Goal: Register for event/course

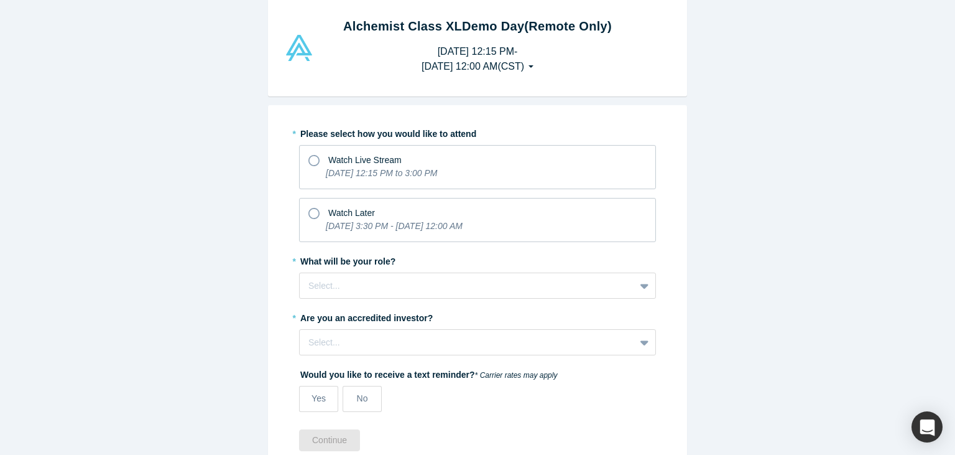
scroll to position [28, 0]
click at [437, 172] on icon "[DATE] 12:15 PM to 3:00 PM" at bounding box center [381, 172] width 111 height 10
click at [0, 0] on input "Watch Live Stream [DATE] 12:15 PM to 3:00 PM" at bounding box center [0, 0] width 0 height 0
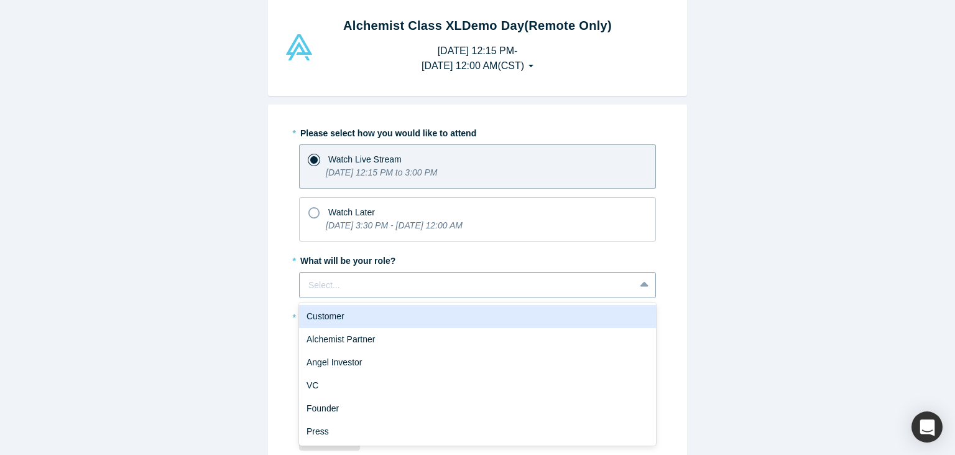
click at [396, 286] on div at bounding box center [467, 285] width 318 height 16
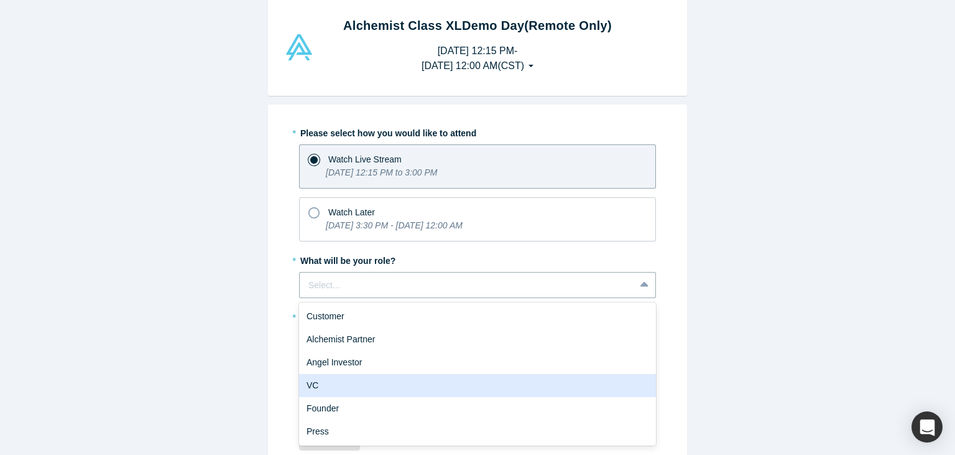
click at [387, 386] on div "VC" at bounding box center [477, 385] width 357 height 23
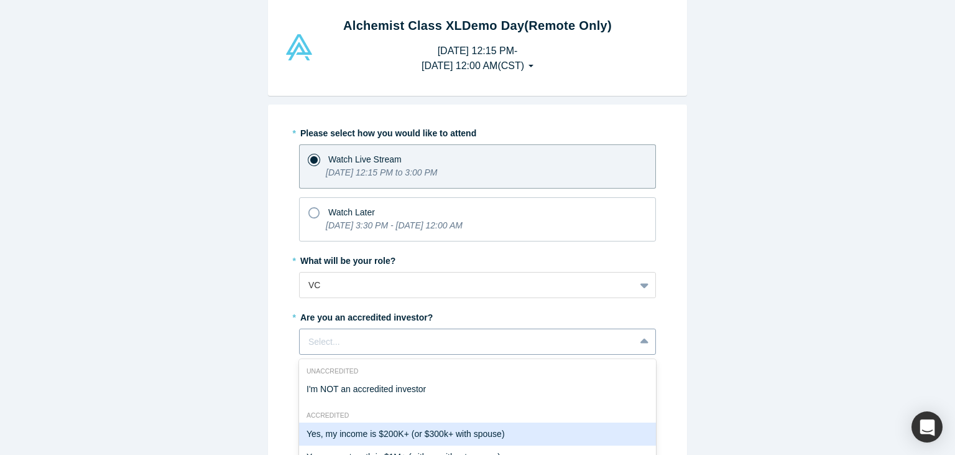
click at [391, 344] on div "7 results available. Use Up and Down to choose options, press Enter to select t…" at bounding box center [477, 341] width 357 height 26
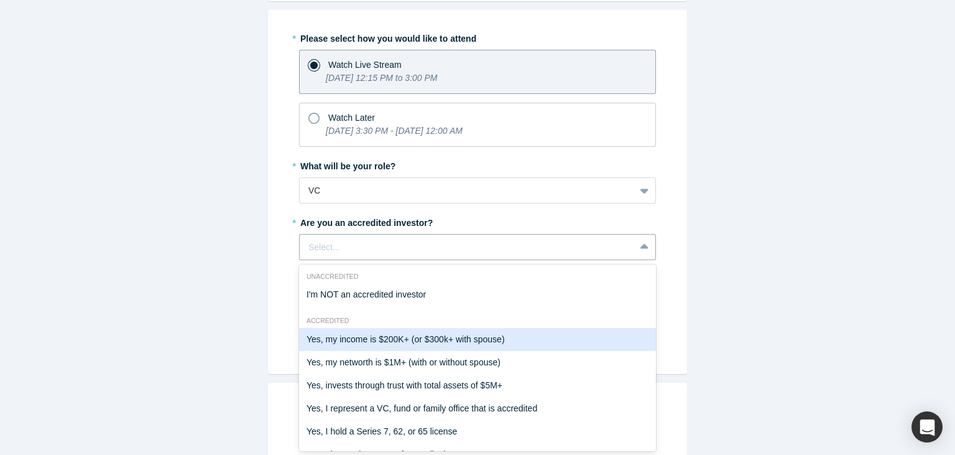
scroll to position [22, 0]
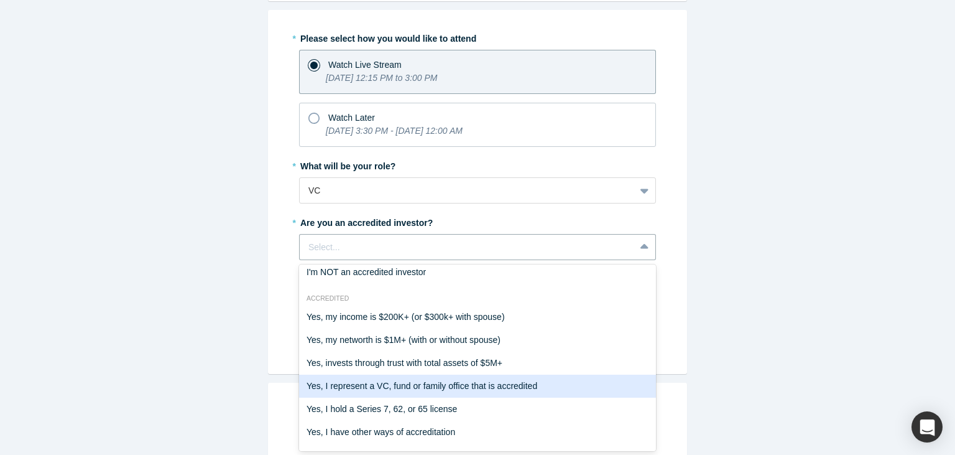
click at [391, 389] on div "Yes, I represent a VC, fund or family office that is accredited" at bounding box center [477, 385] width 357 height 23
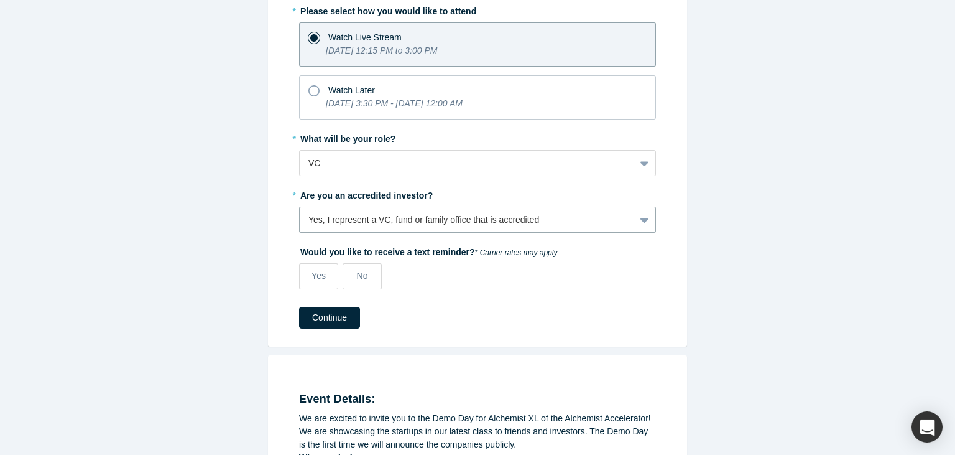
scroll to position [149, 0]
click at [389, 96] on div "Watch Later" at bounding box center [477, 89] width 338 height 17
click at [0, 0] on input "Watch Later [DATE] 3:30 PM - [DATE] 12:00 AM" at bounding box center [0, 0] width 0 height 0
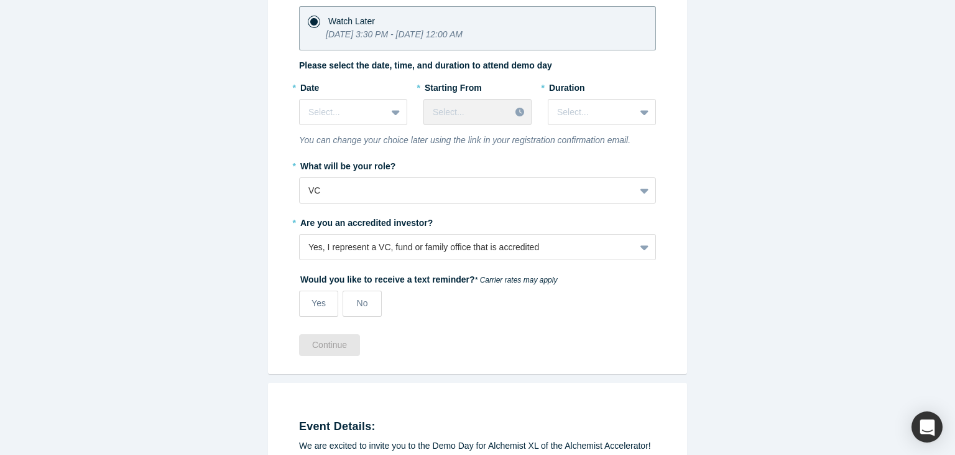
scroll to position [219, 0]
click at [388, 109] on div at bounding box center [397, 112] width 20 height 22
click at [397, 77] on label "* Date" at bounding box center [353, 85] width 108 height 17
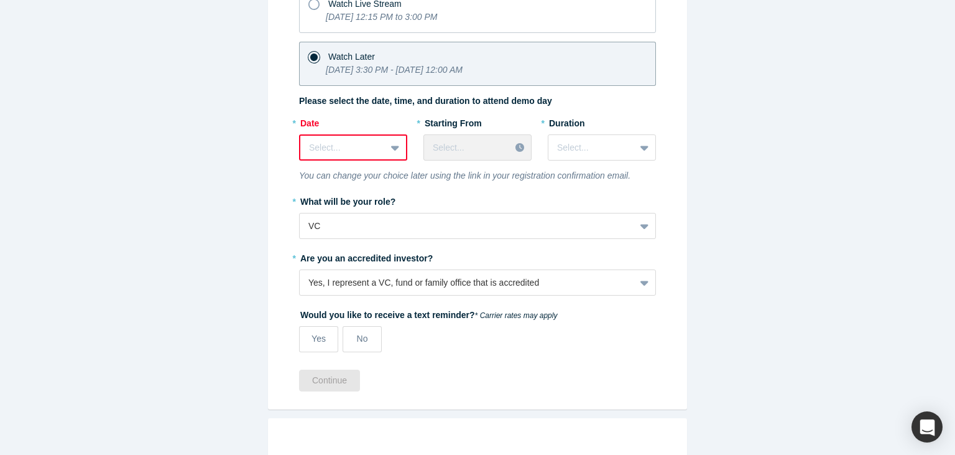
scroll to position [174, 0]
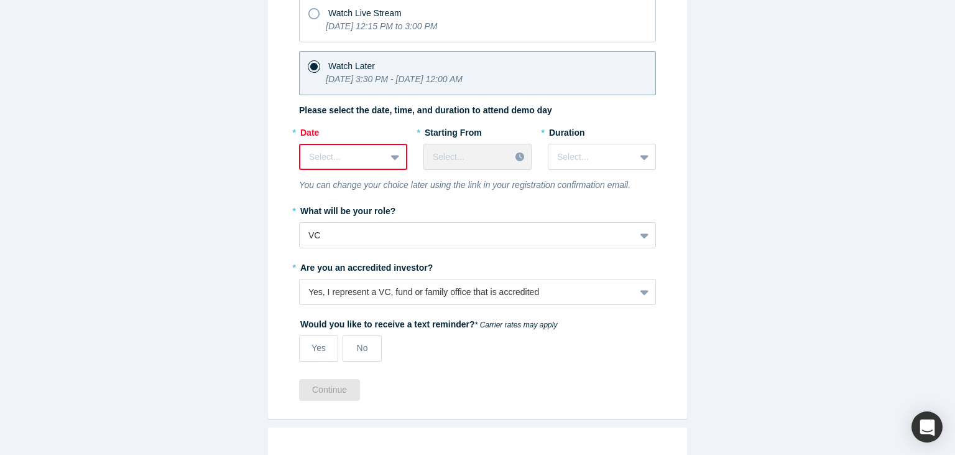
click at [389, 142] on div "* Date Select..." at bounding box center [353, 146] width 108 height 48
click at [387, 150] on div at bounding box center [396, 157] width 20 height 22
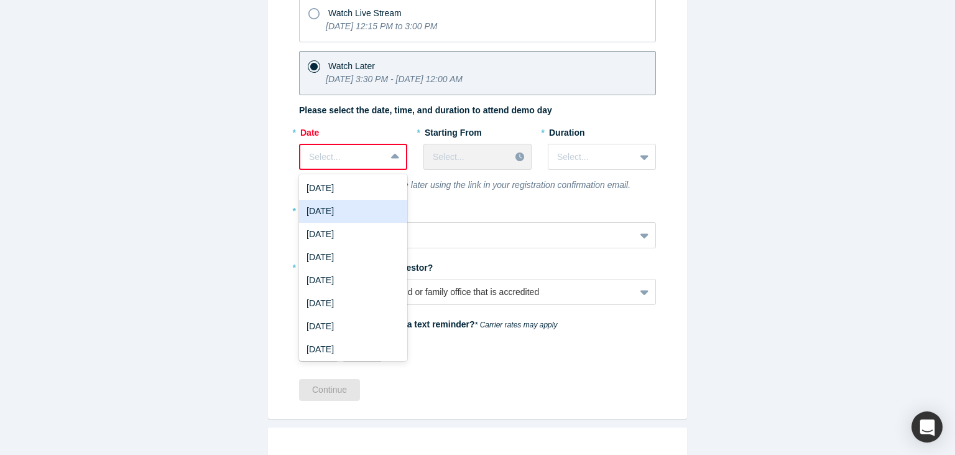
click at [374, 213] on div "[DATE]" at bounding box center [353, 211] width 108 height 23
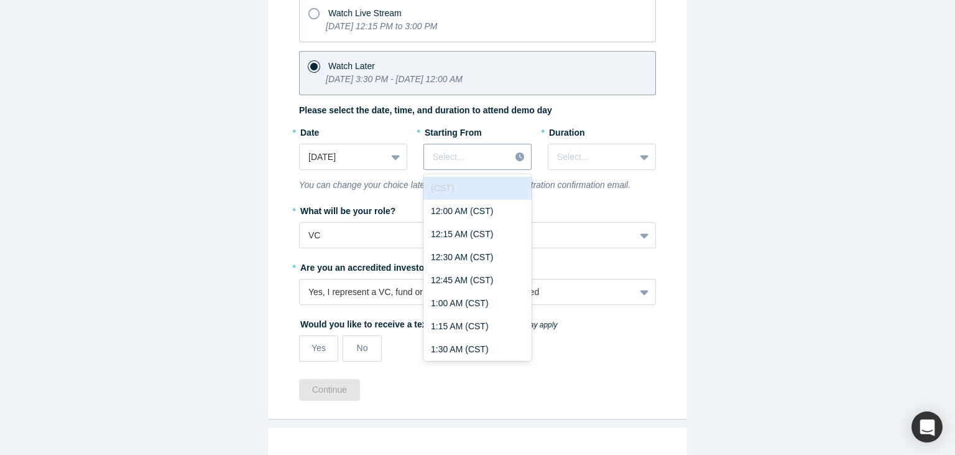
click at [471, 147] on div "Select..." at bounding box center [467, 157] width 86 height 21
click at [471, 206] on div "12:00 AM (CST)" at bounding box center [477, 211] width 108 height 23
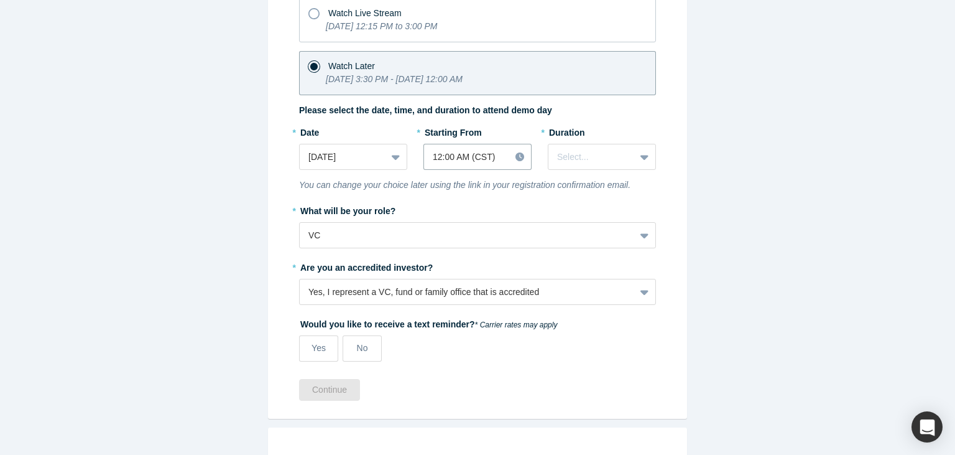
click at [585, 126] on label "* Duration" at bounding box center [602, 130] width 108 height 17
click at [581, 149] on div at bounding box center [591, 157] width 69 height 16
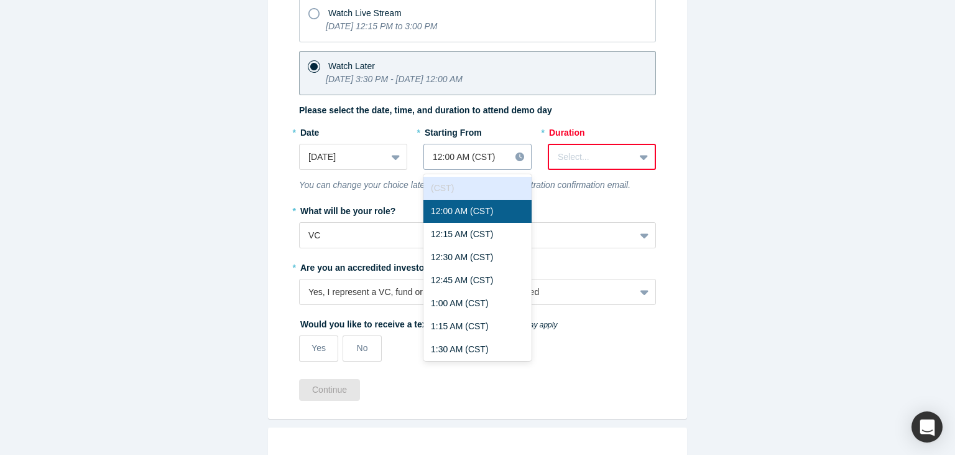
click at [479, 165] on div "12:00 AM (CST)" at bounding box center [467, 157] width 86 height 21
click at [479, 192] on div "(CST)" at bounding box center [477, 188] width 108 height 23
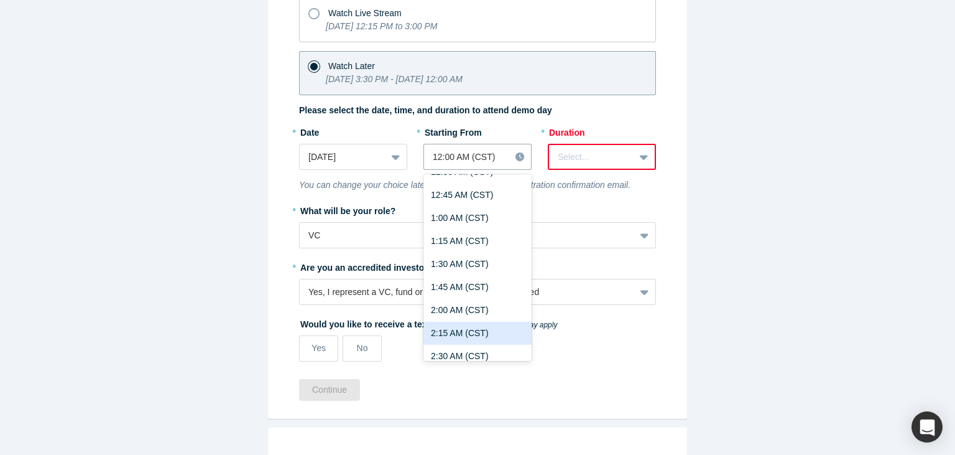
scroll to position [90, 0]
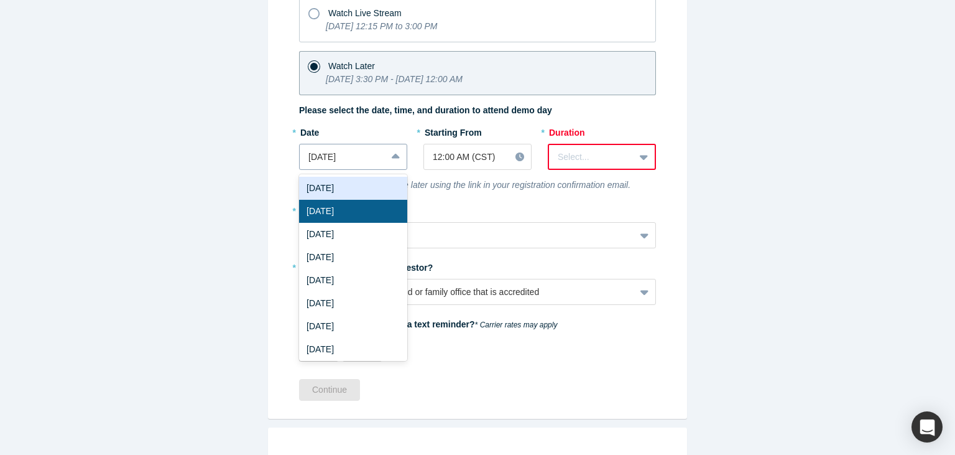
click at [357, 149] on div at bounding box center [342, 157] width 69 height 16
click at [358, 182] on div "[DATE]" at bounding box center [353, 188] width 108 height 23
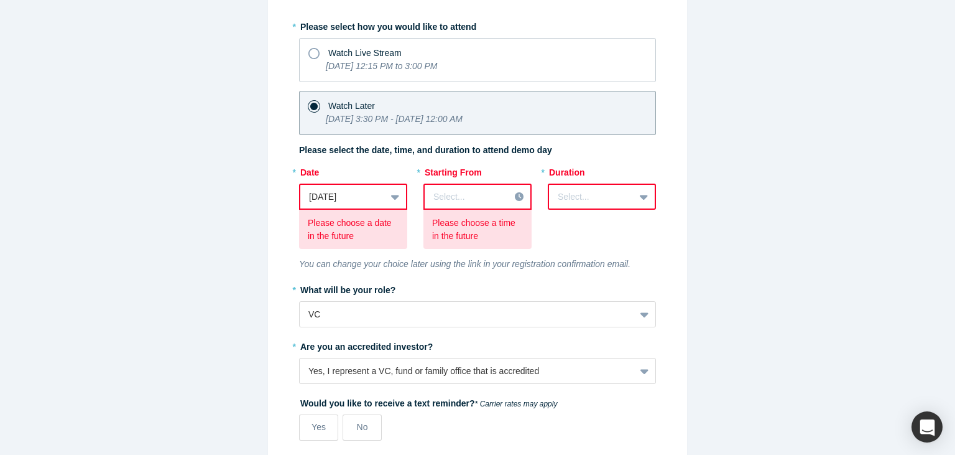
scroll to position [136, 0]
click at [407, 63] on icon "[DATE] 12:15 PM to 3:00 PM" at bounding box center [381, 65] width 111 height 10
click at [0, 0] on input "Watch Live Stream [DATE] 12:15 PM to 3:00 PM" at bounding box center [0, 0] width 0 height 0
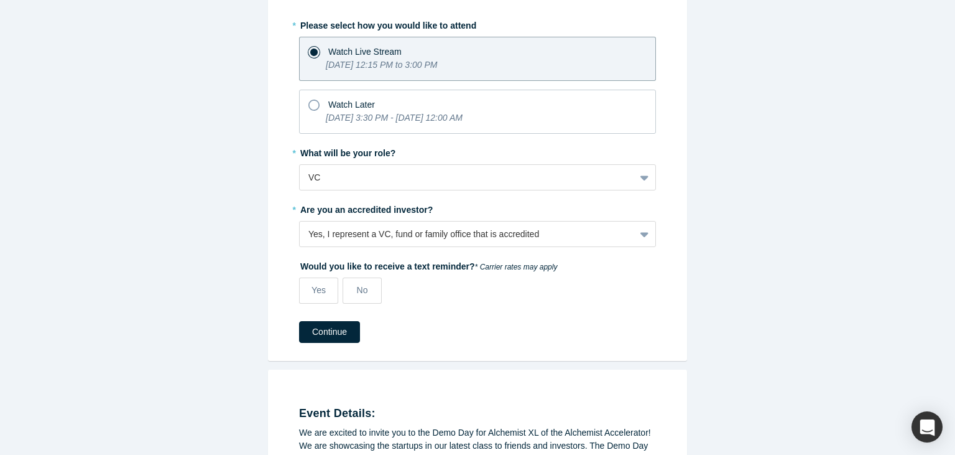
scroll to position [0, 0]
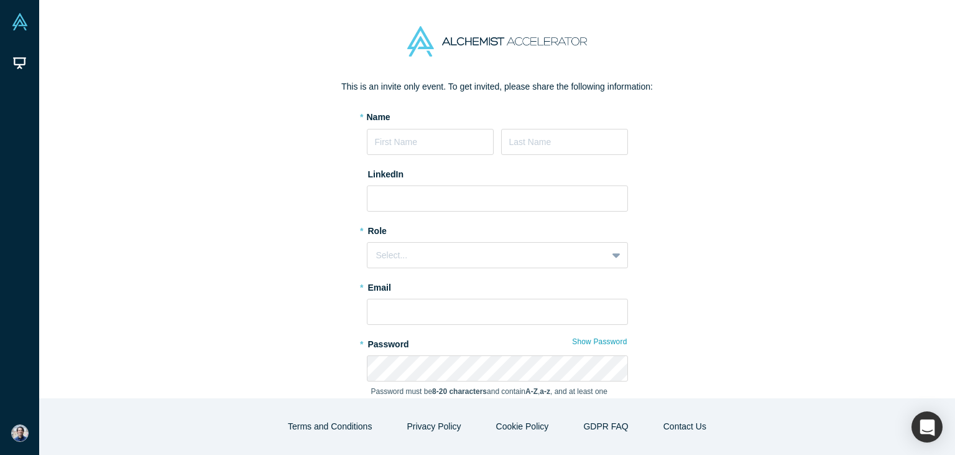
scroll to position [46, 0]
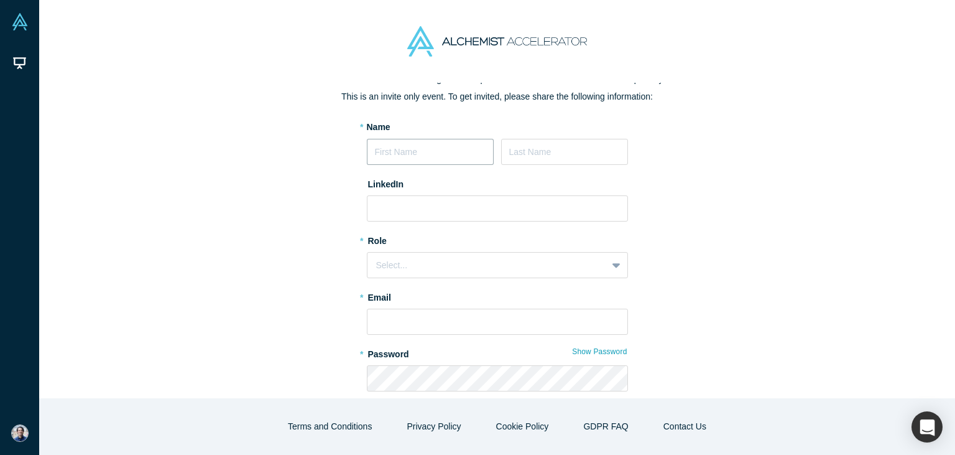
click at [394, 143] on input at bounding box center [430, 152] width 127 height 26
click at [437, 267] on div "Select..." at bounding box center [487, 265] width 222 height 13
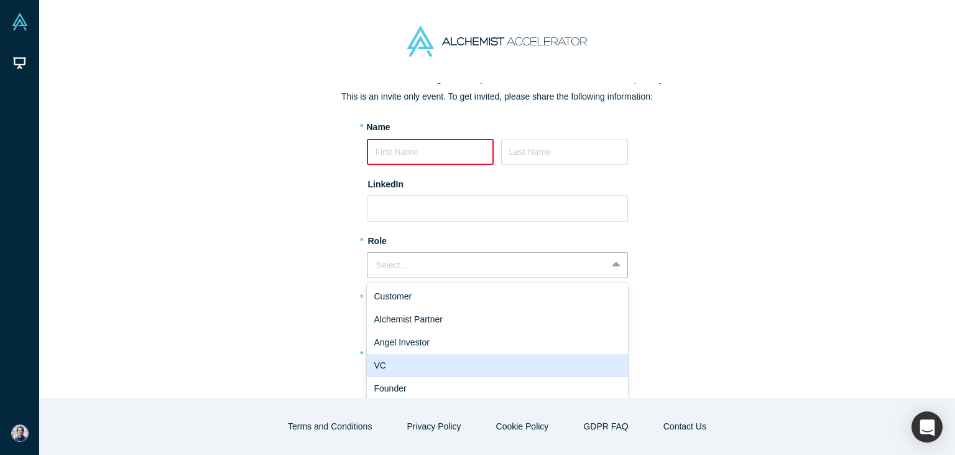
click at [435, 371] on div "VC" at bounding box center [497, 365] width 261 height 23
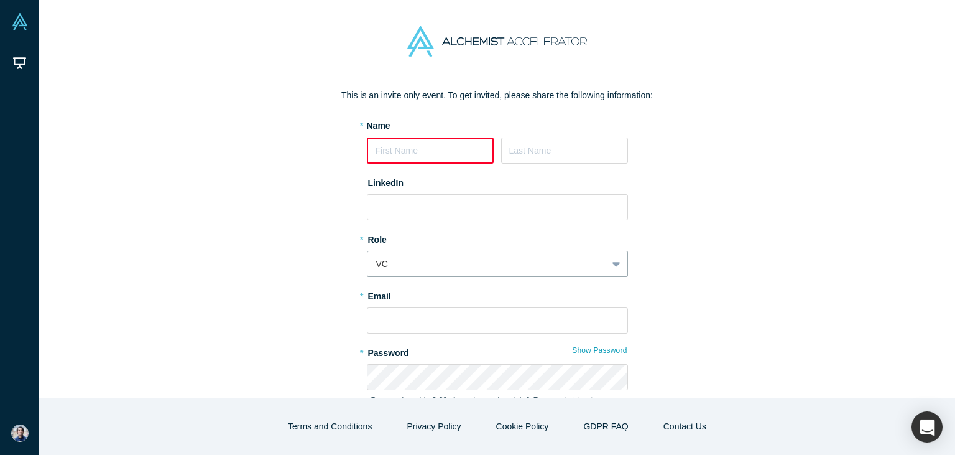
scroll to position [47, 0]
click at [467, 146] on input at bounding box center [430, 151] width 127 height 26
type input "Chirag"
type input "Goel"
paste input "https://www.linkedin.com/in/c-goel/"
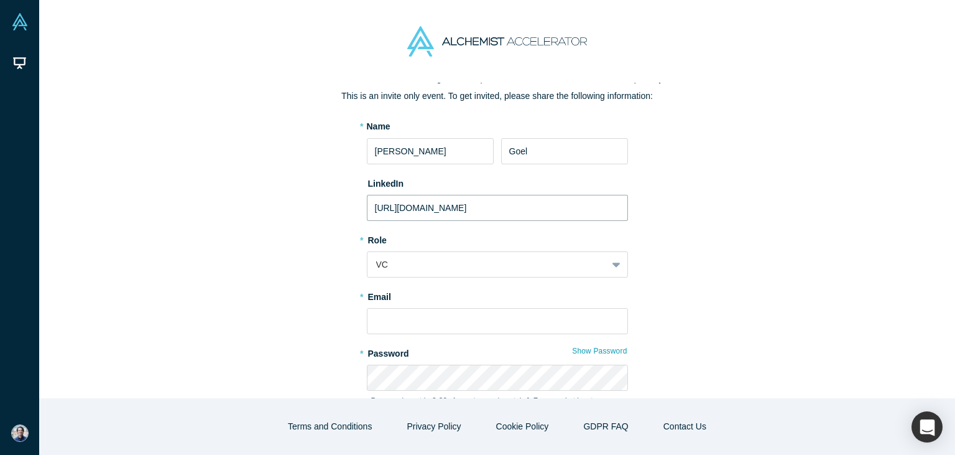
scroll to position [70, 0]
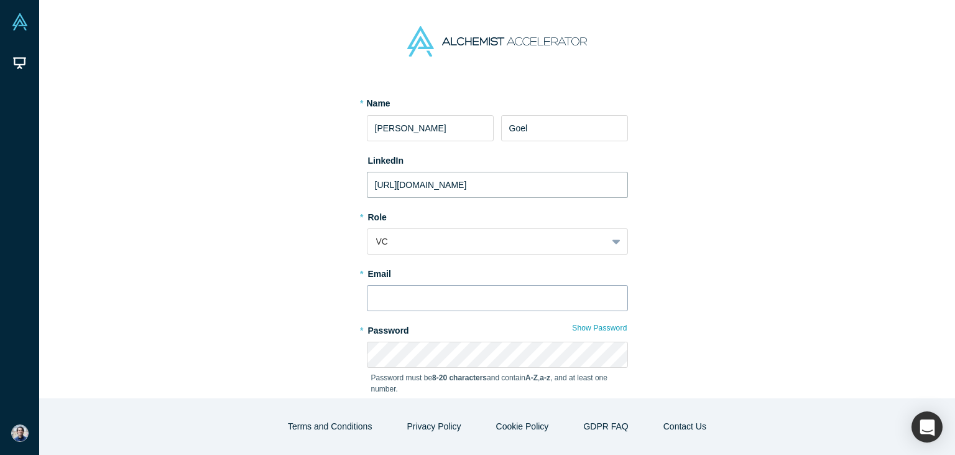
type input "https://www.linkedin.com/in/c-goel/"
click at [443, 292] on input "text" at bounding box center [497, 298] width 261 height 26
type input "chirag@propellant.vc"
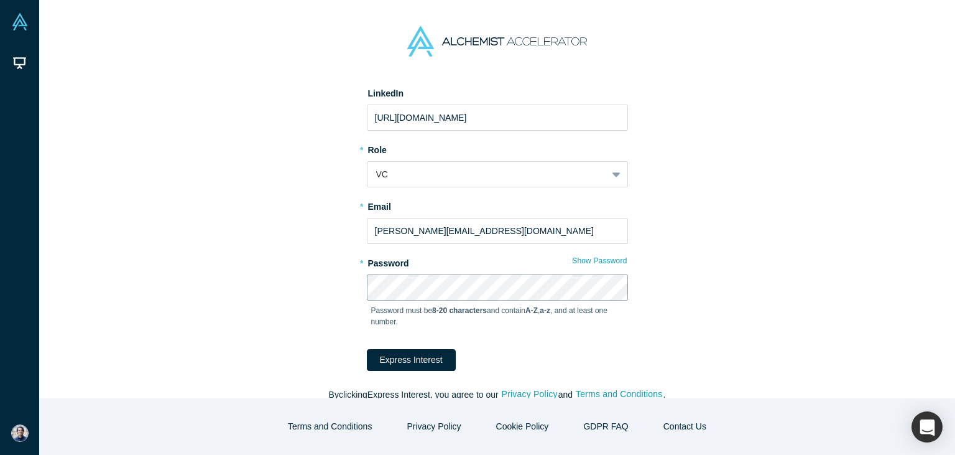
scroll to position [153, 0]
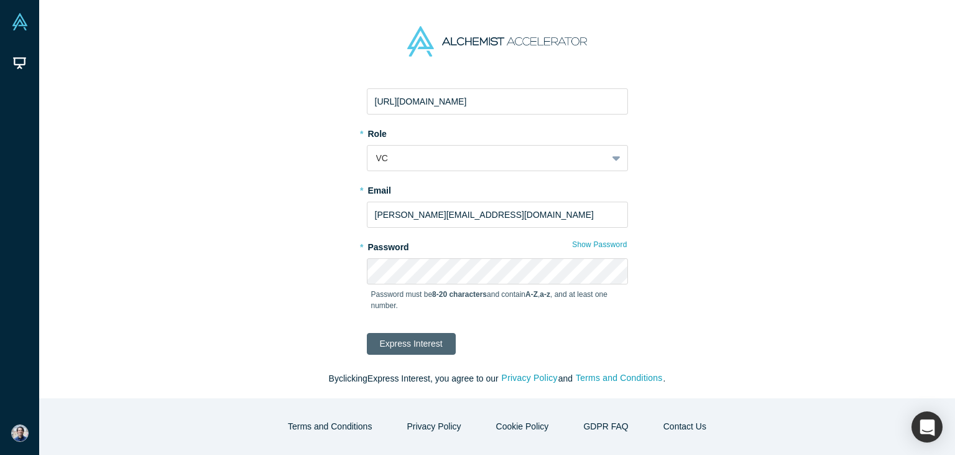
click at [390, 343] on button "Express Interest" at bounding box center [411, 344] width 89 height 22
